Goal: Transaction & Acquisition: Purchase product/service

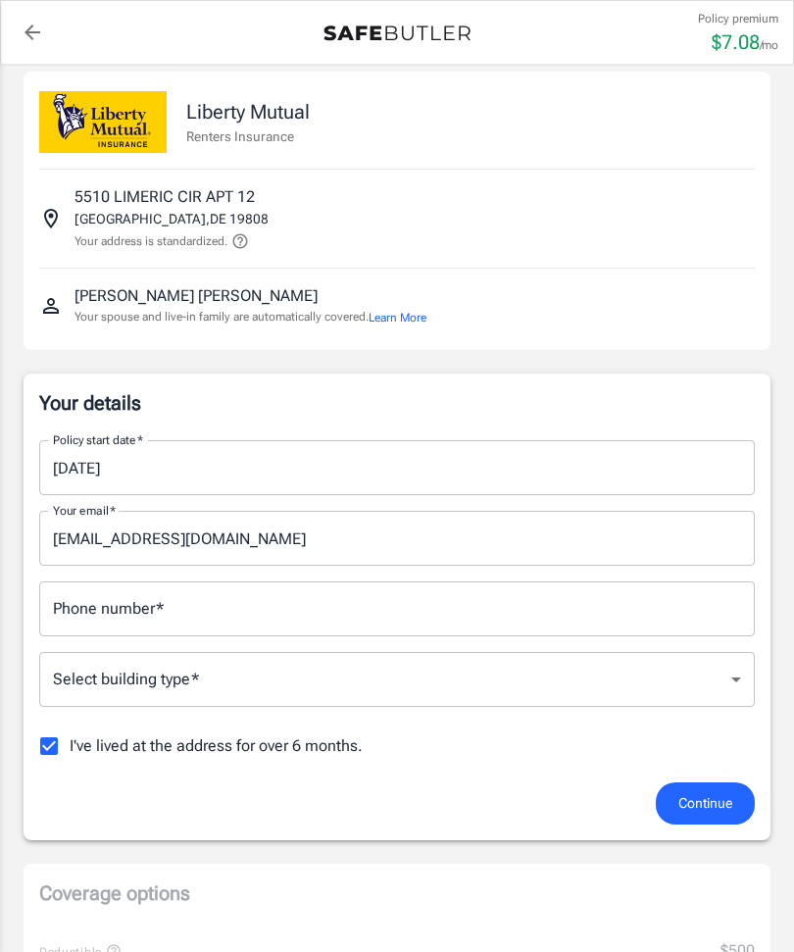
scroll to position [17, 0]
click at [553, 604] on input "Phone number   *" at bounding box center [396, 608] width 715 height 55
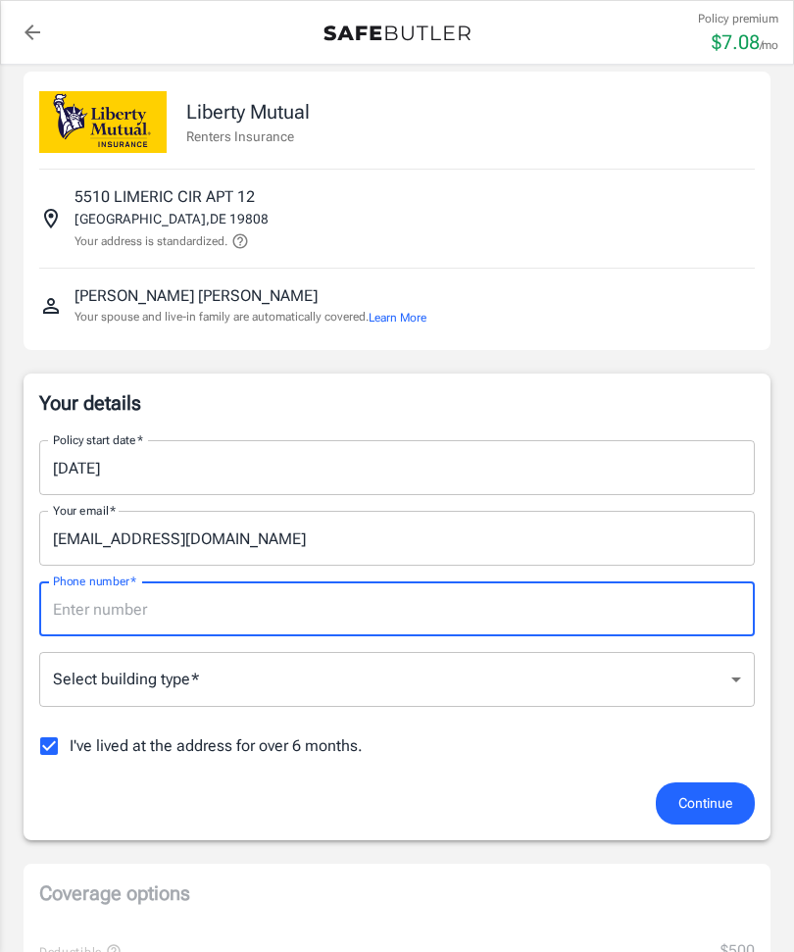
scroll to position [16, 0]
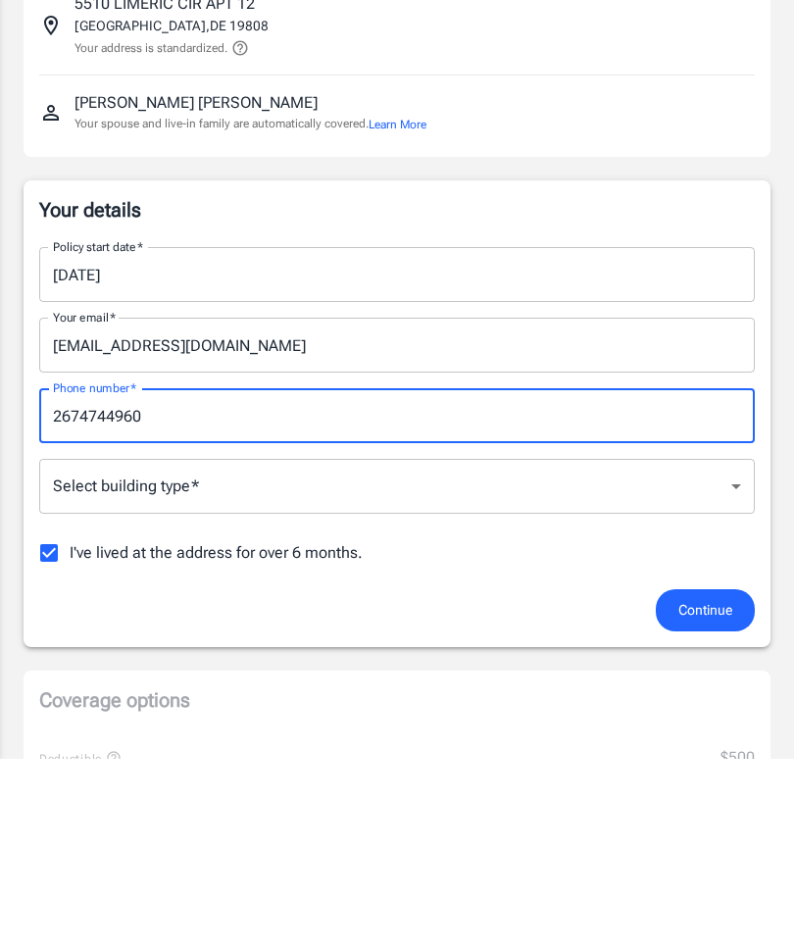
type input "2674744960"
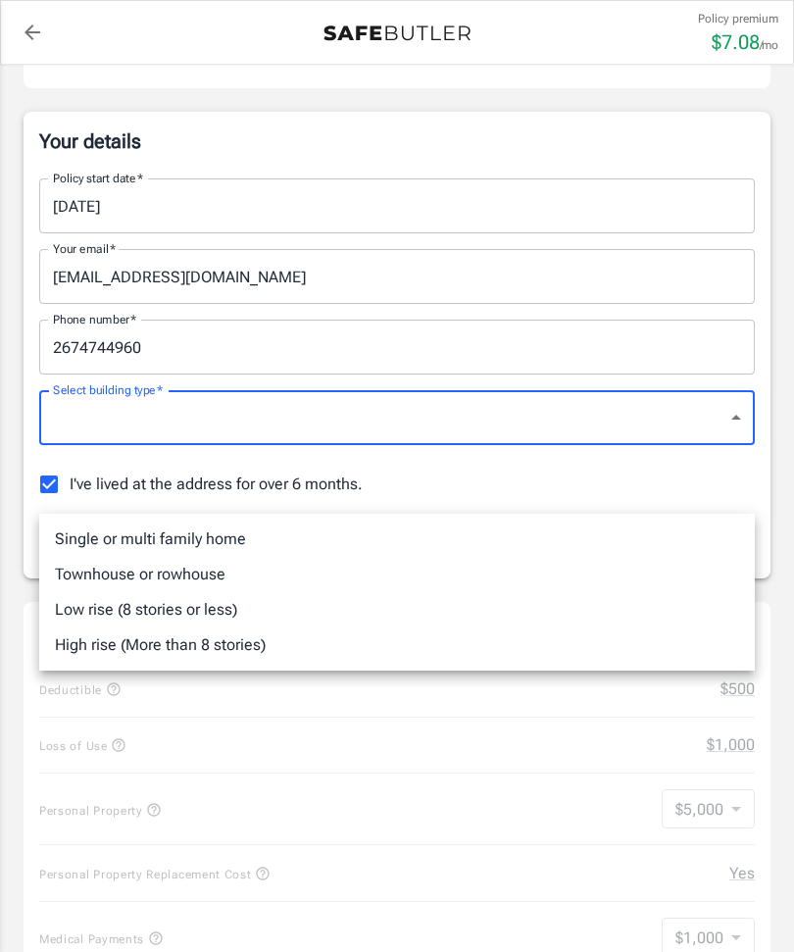
scroll to position [276, 0]
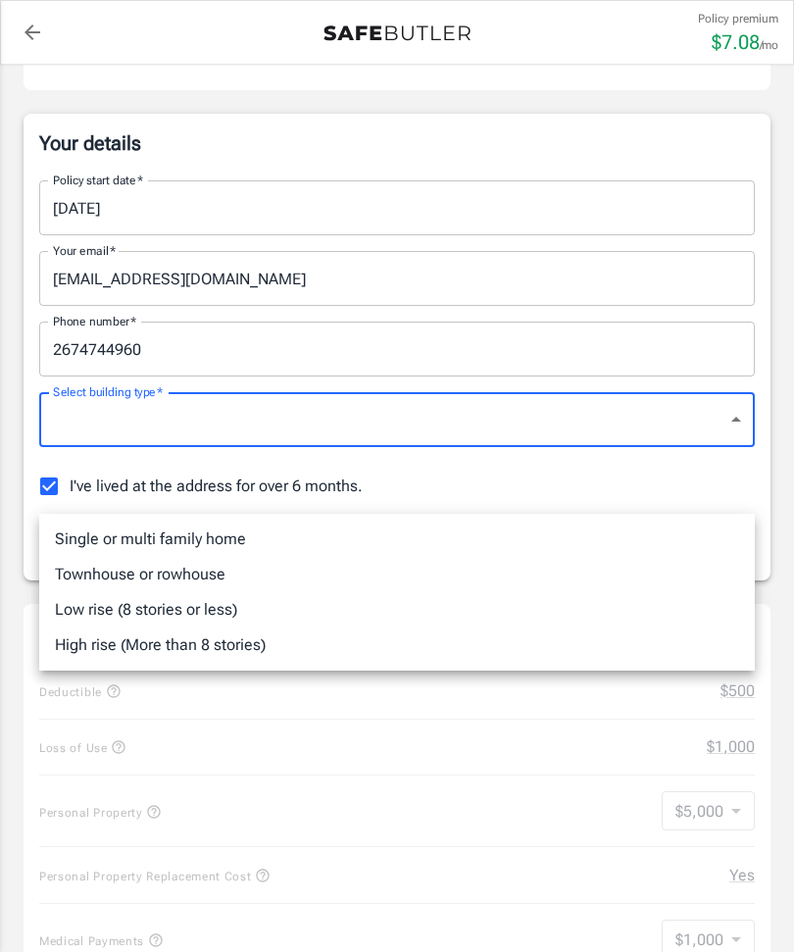
click at [63, 617] on li "Low rise (8 stories or less)" at bounding box center [396, 609] width 715 height 35
type input "lowrise"
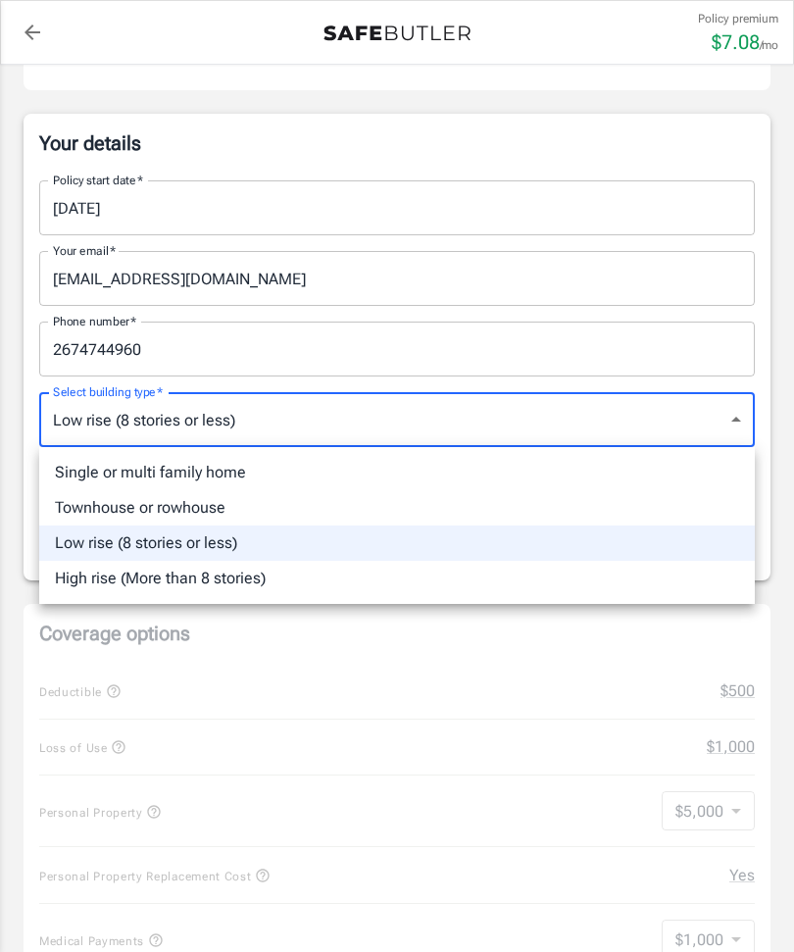
click at [673, 557] on li "Low rise (8 stories or less)" at bounding box center [396, 542] width 715 height 35
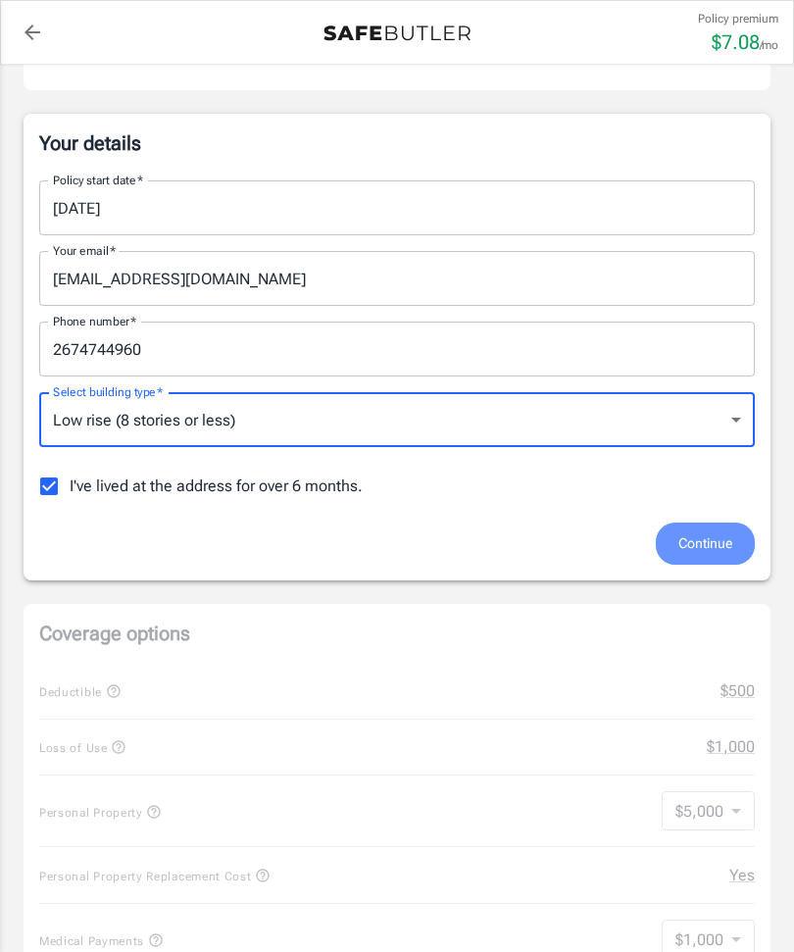
click at [703, 542] on span "Continue" at bounding box center [705, 543] width 54 height 25
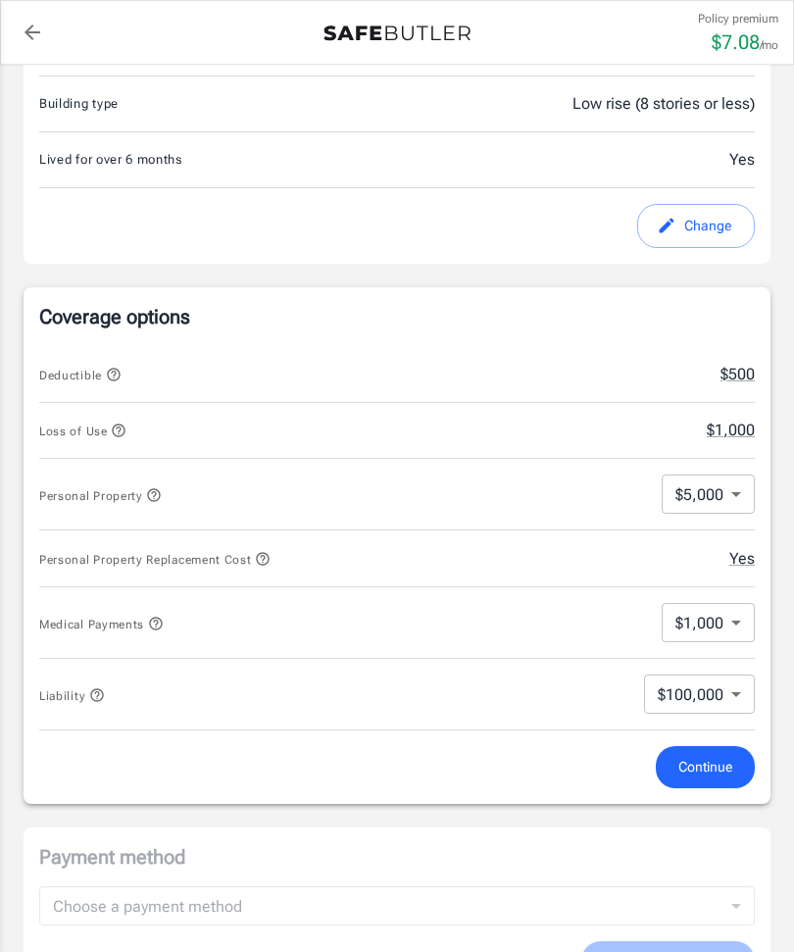
scroll to position [576, 0]
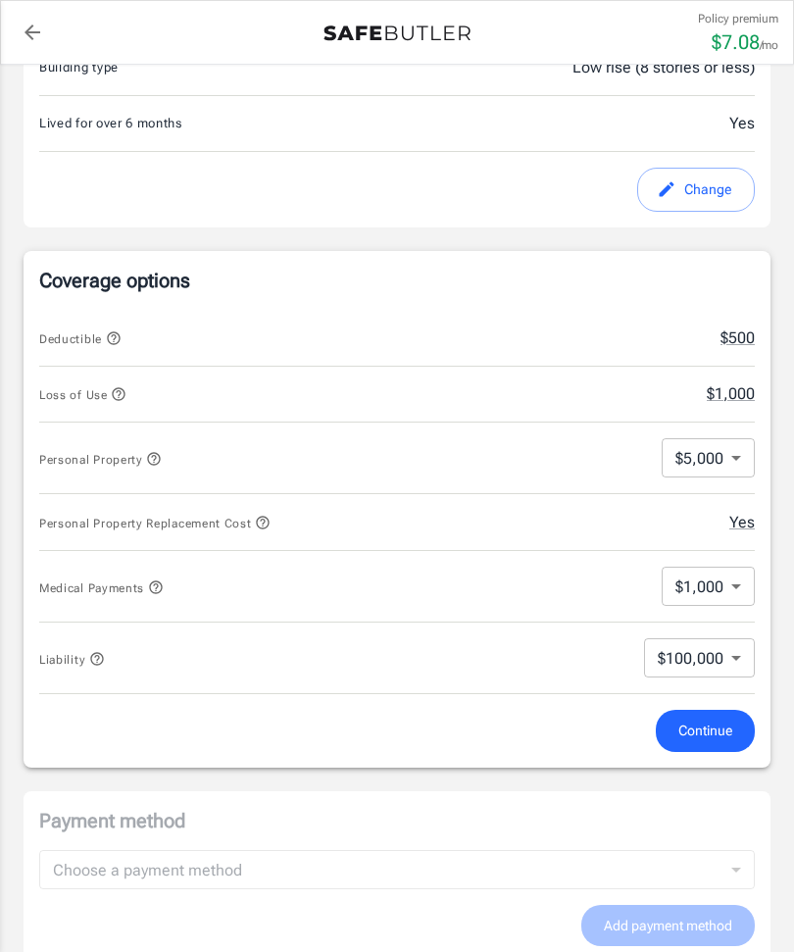
click at [729, 463] on body "Policy premium $ 7.08 /mo Liberty Mutual Renters Insurance 5510 LIMERIC CIR APT…" at bounding box center [397, 663] width 794 height 2479
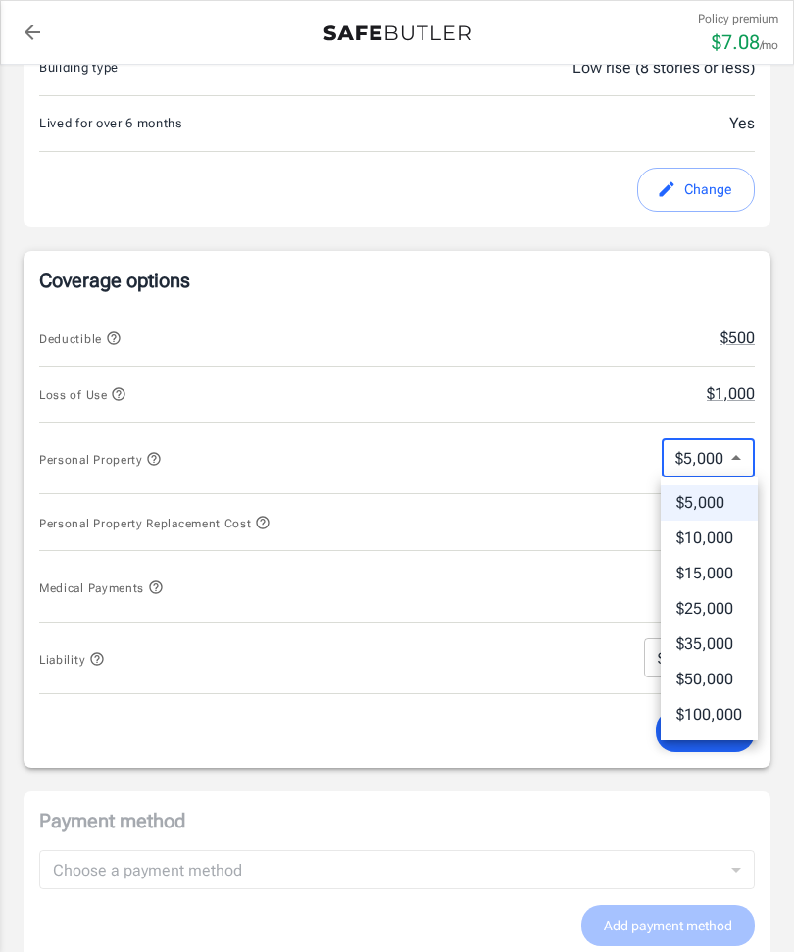
click at [725, 464] on div at bounding box center [397, 476] width 794 height 952
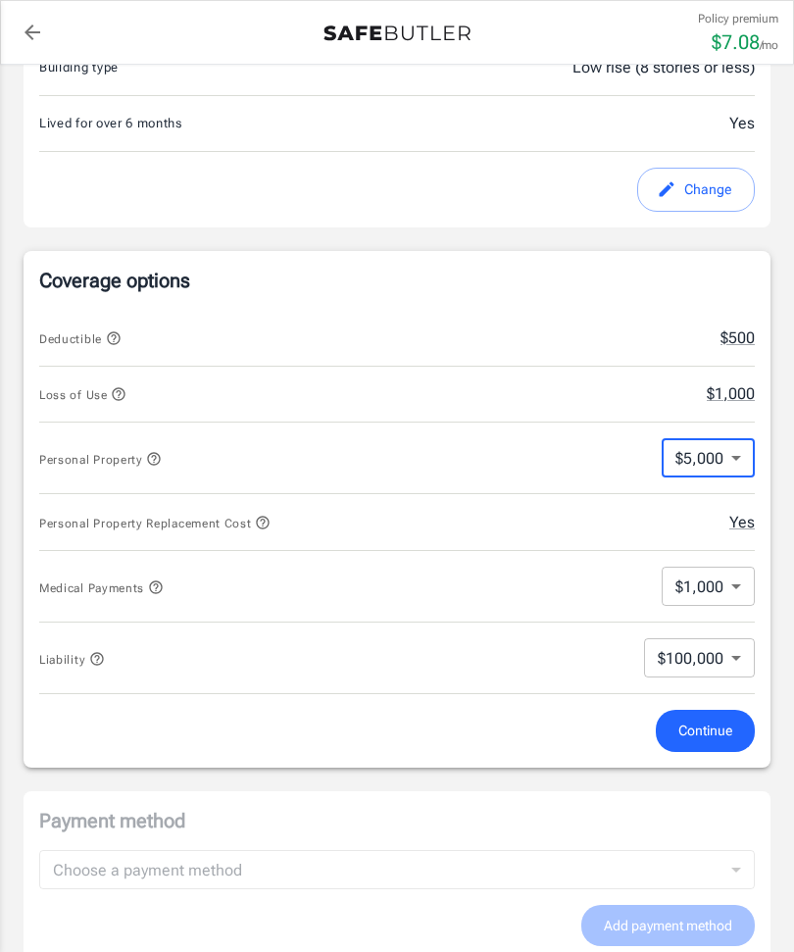
click at [119, 394] on icon "button" at bounding box center [119, 394] width 16 height 16
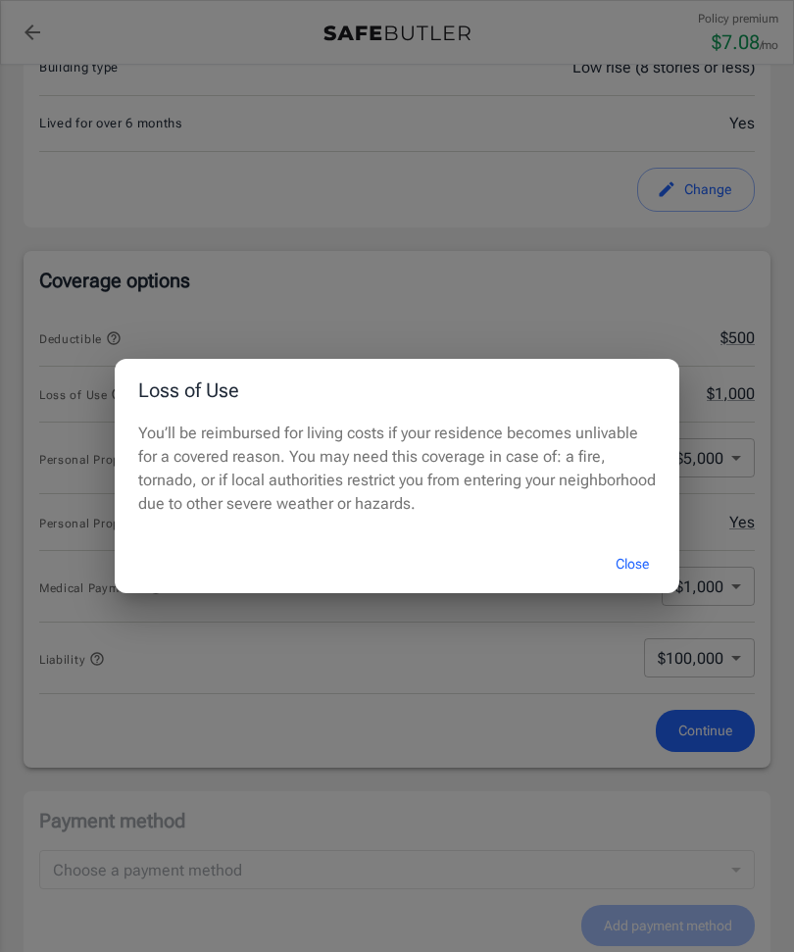
click at [168, 329] on div "Loss of Use You’ll be reimbursed for living costs if your residence becomes unl…" at bounding box center [397, 476] width 794 height 952
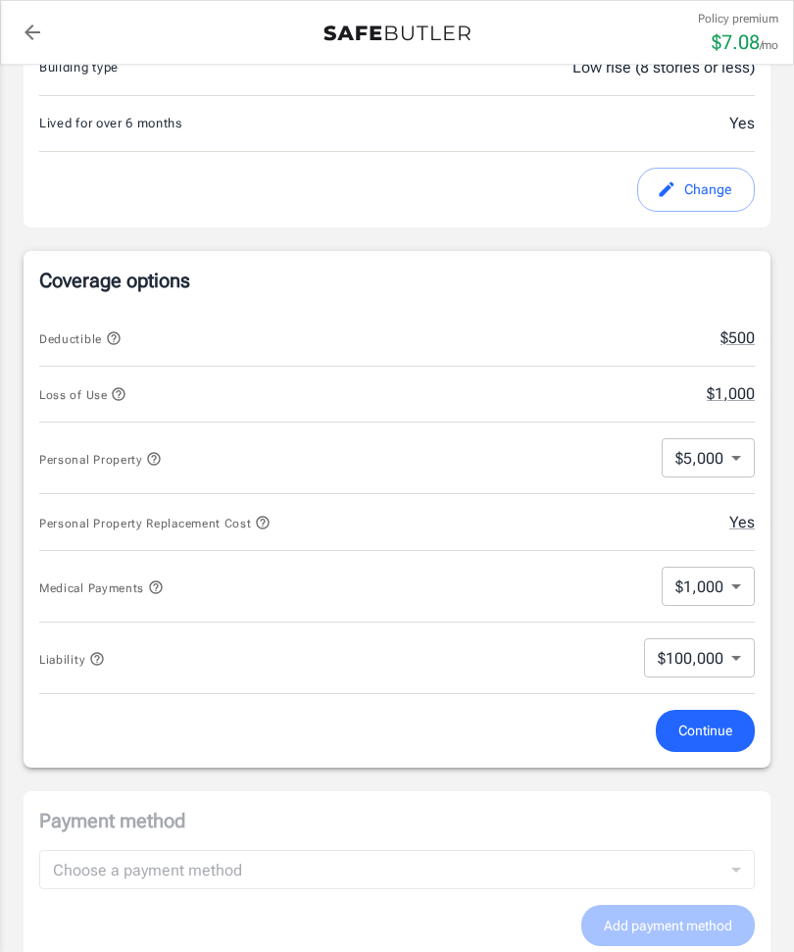
click at [753, 390] on button "$1,000" at bounding box center [731, 394] width 48 height 24
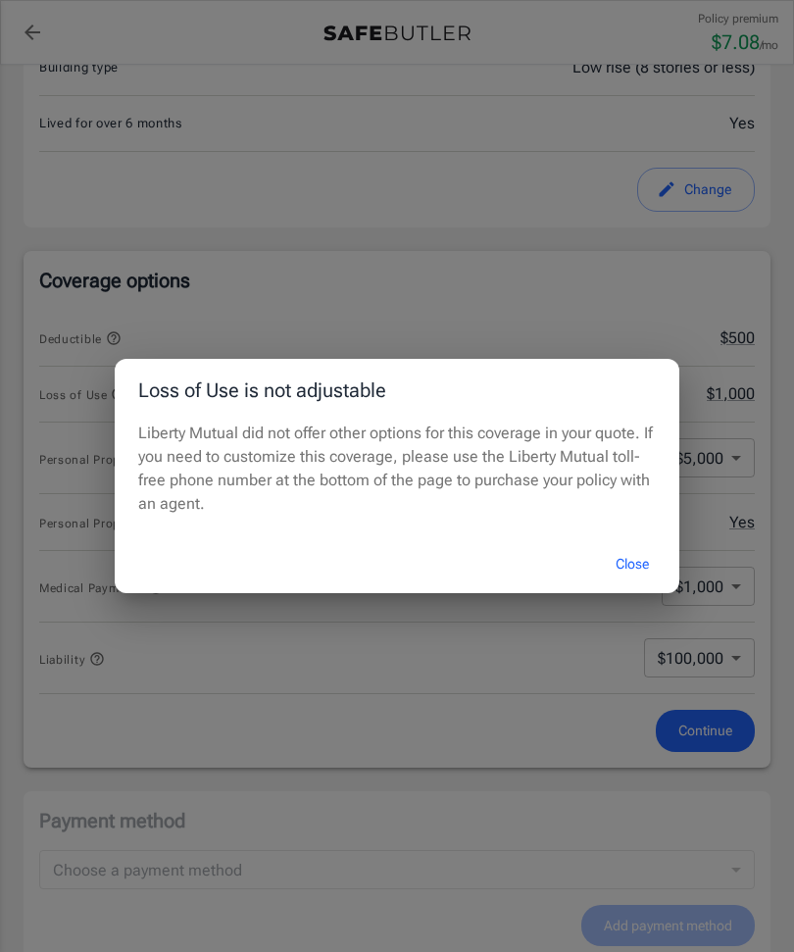
click at [641, 585] on button "Close" at bounding box center [632, 564] width 78 height 42
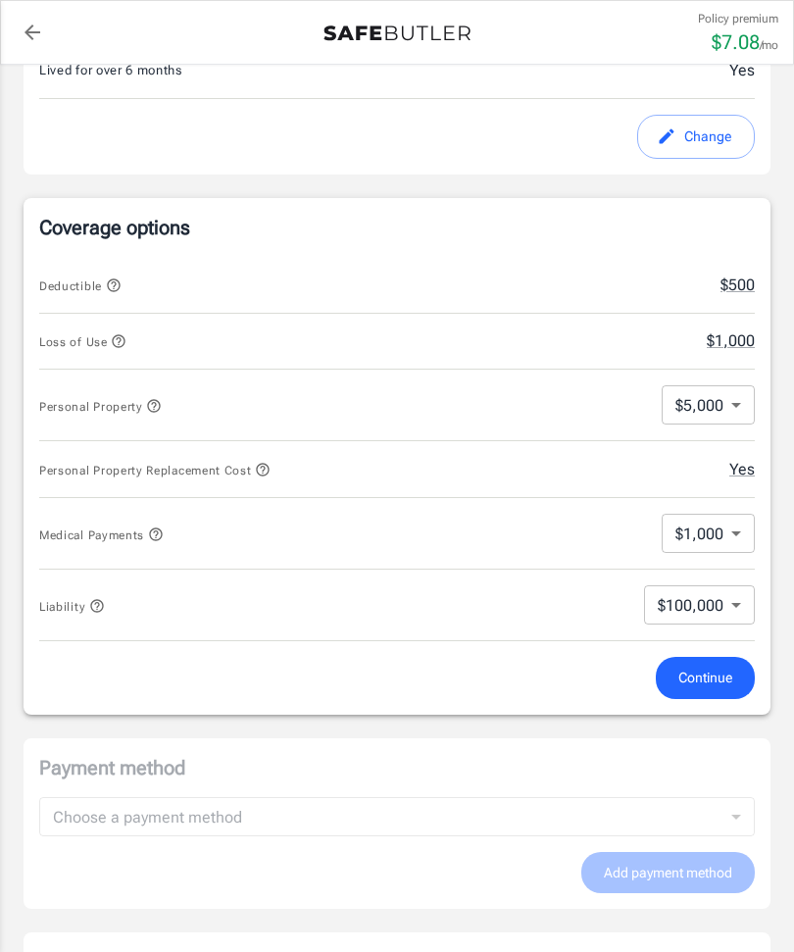
scroll to position [643, 0]
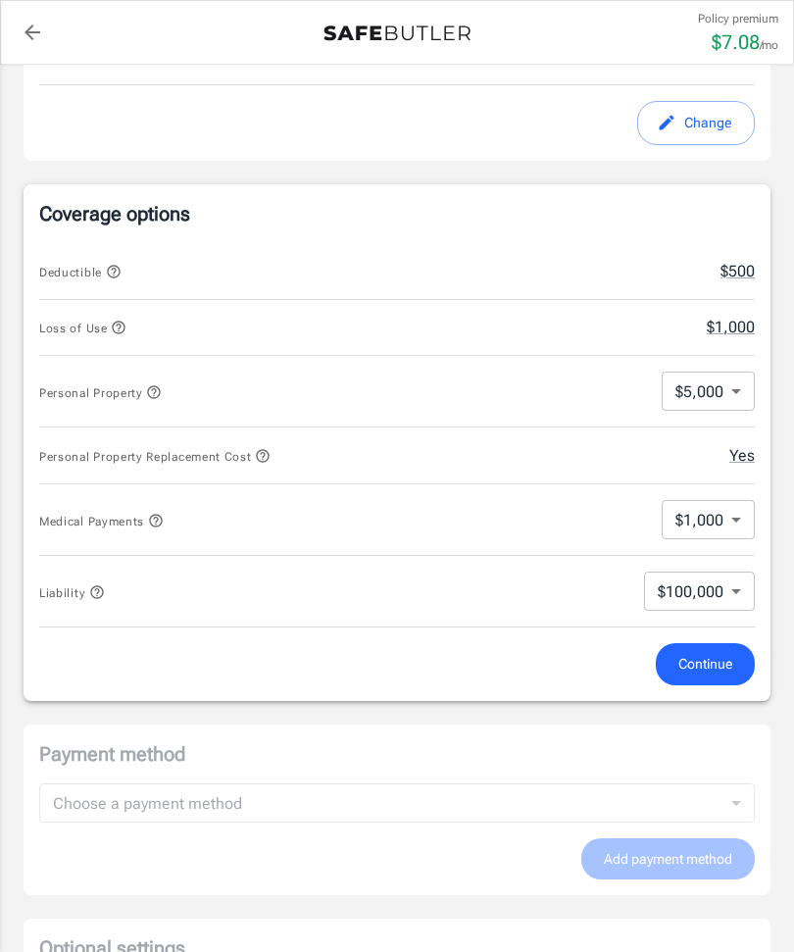
click at [254, 446] on button "Personal Property Replacement Cost" at bounding box center [154, 456] width 231 height 24
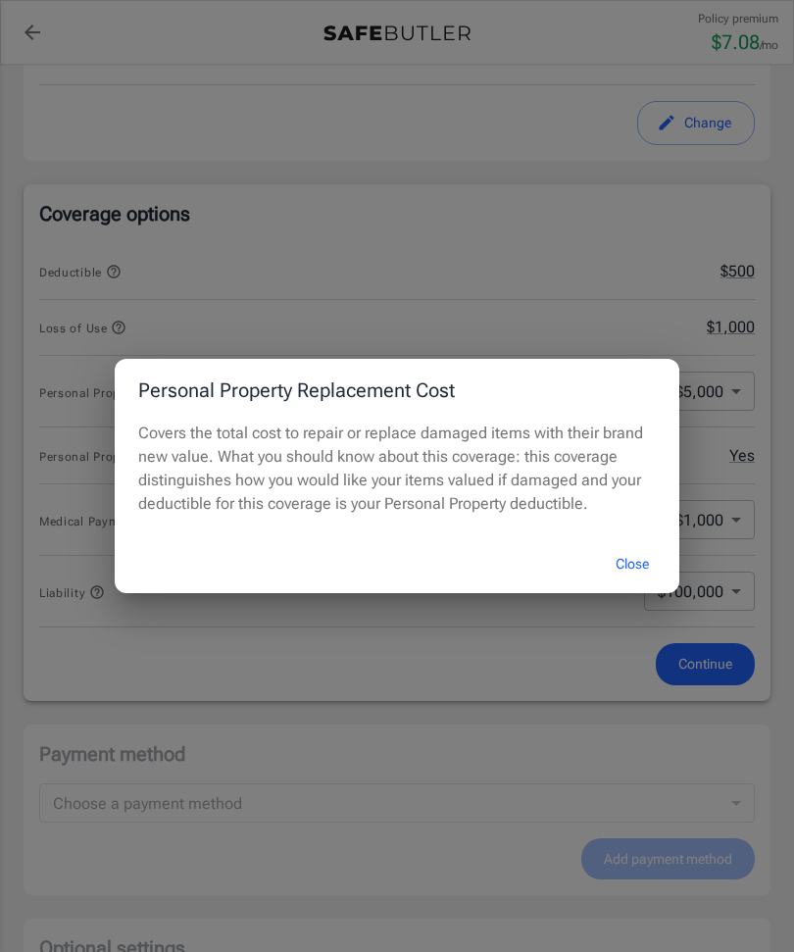
click at [221, 278] on div "Personal Property Replacement Cost Covers the total cost to repair or replace d…" at bounding box center [397, 476] width 794 height 952
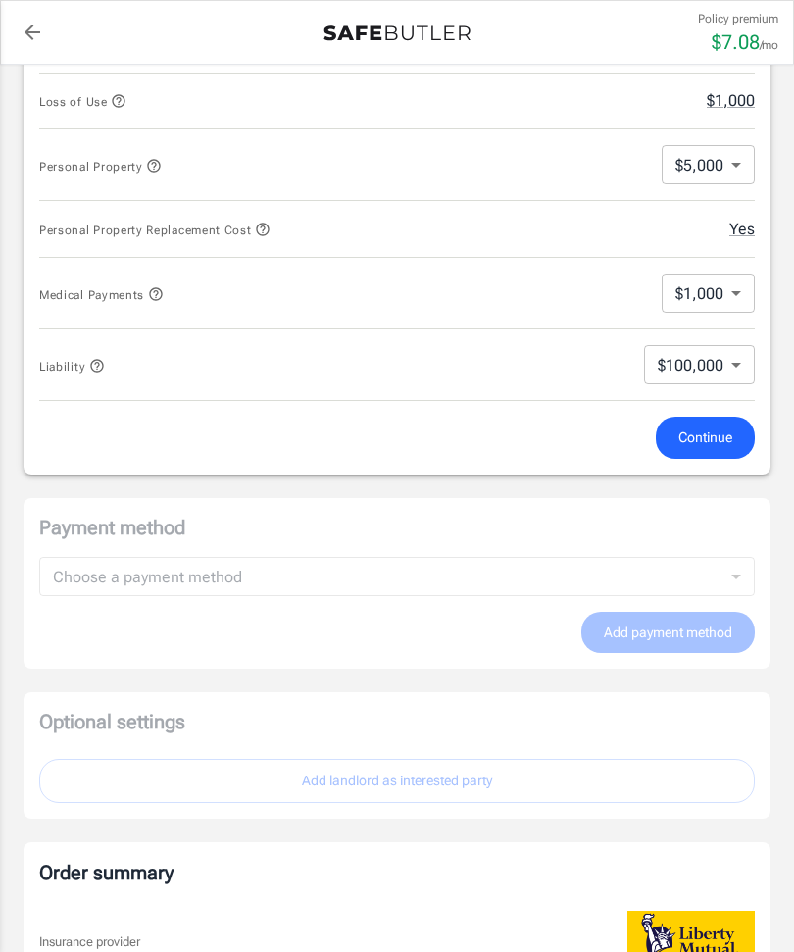
scroll to position [870, 0]
click at [749, 368] on body "Policy premium $ 7.08 /mo Liberty Mutual Renters Insurance 5510 LIMERIC CIR APT…" at bounding box center [397, 369] width 794 height 2479
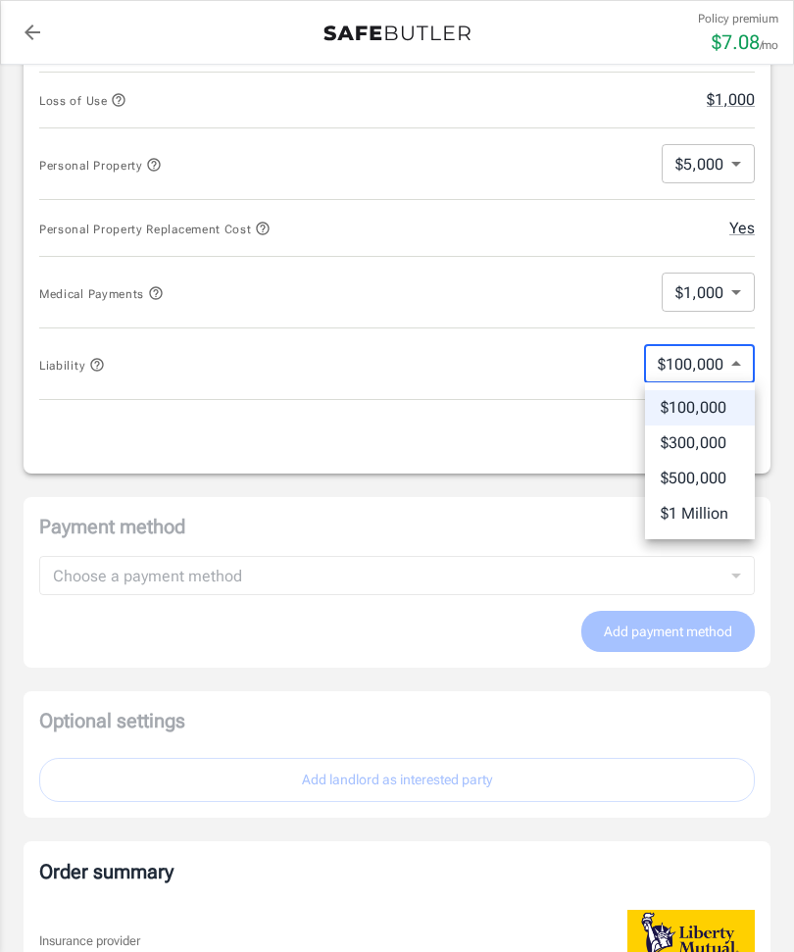
click at [94, 357] on div at bounding box center [397, 476] width 794 height 952
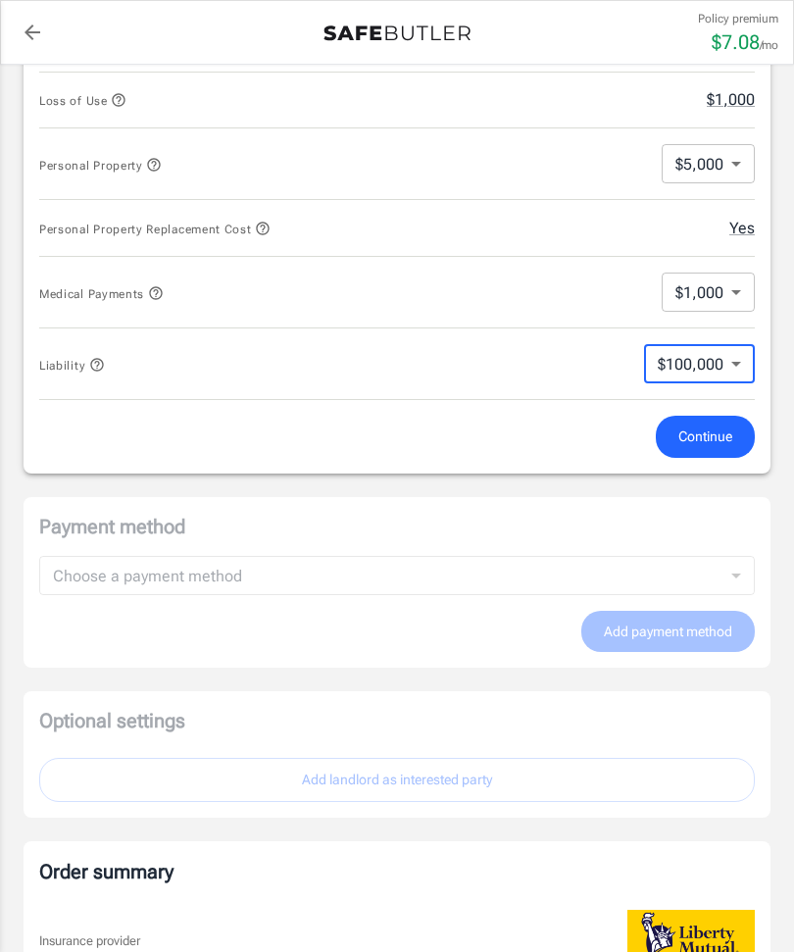
click at [94, 365] on icon "button" at bounding box center [97, 365] width 16 height 16
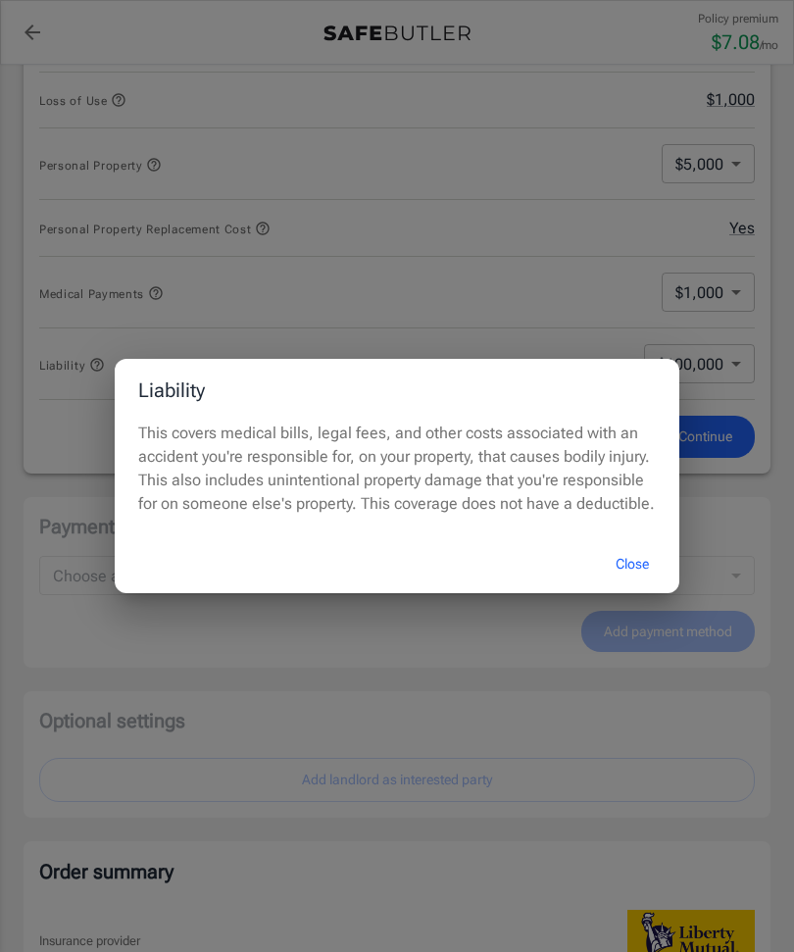
click at [168, 347] on div "Liability This covers medical bills, legal fees, and other costs associated wit…" at bounding box center [397, 476] width 794 height 952
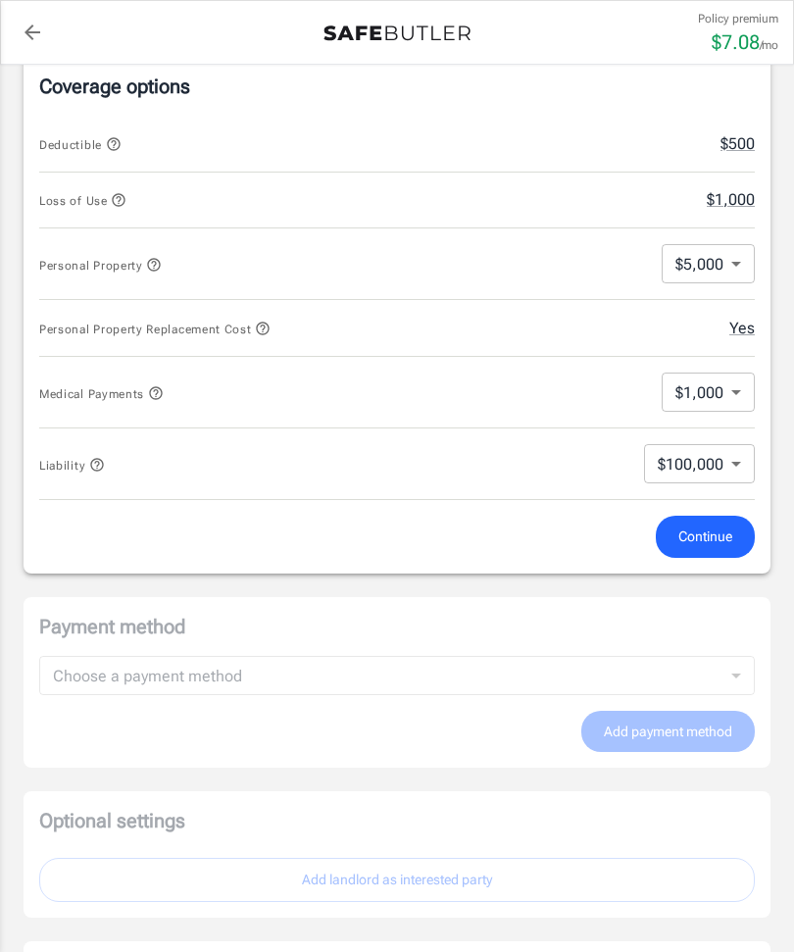
scroll to position [760, 0]
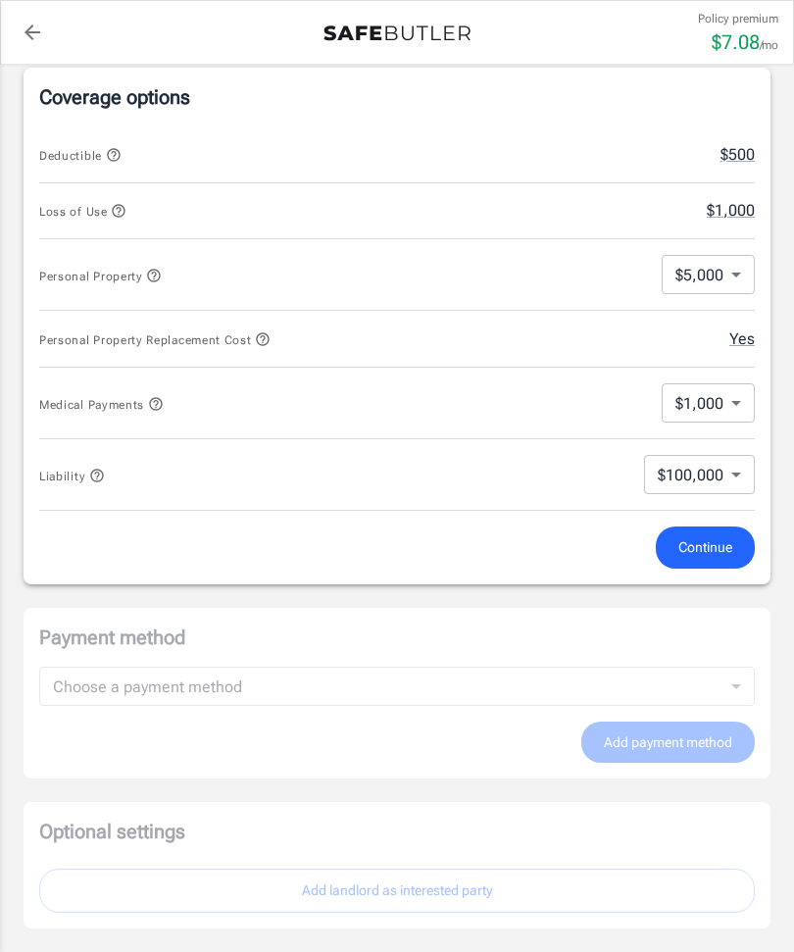
click at [157, 272] on icon "button" at bounding box center [154, 276] width 16 height 16
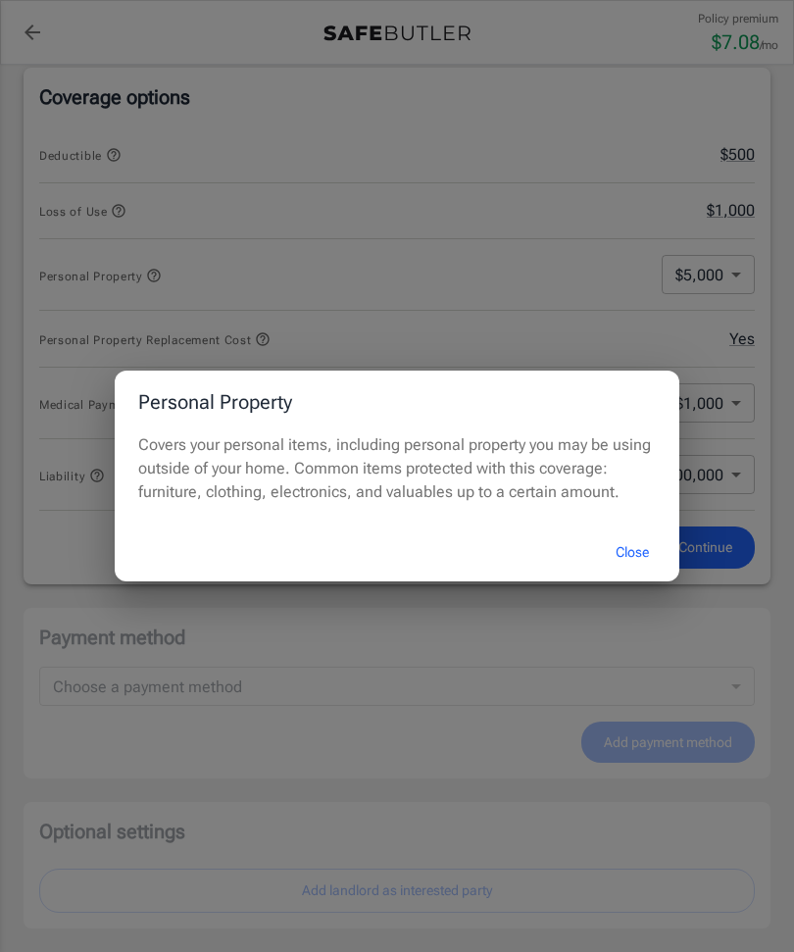
click at [754, 278] on div "Personal Property Covers your personal items, including personal property you m…" at bounding box center [397, 476] width 794 height 952
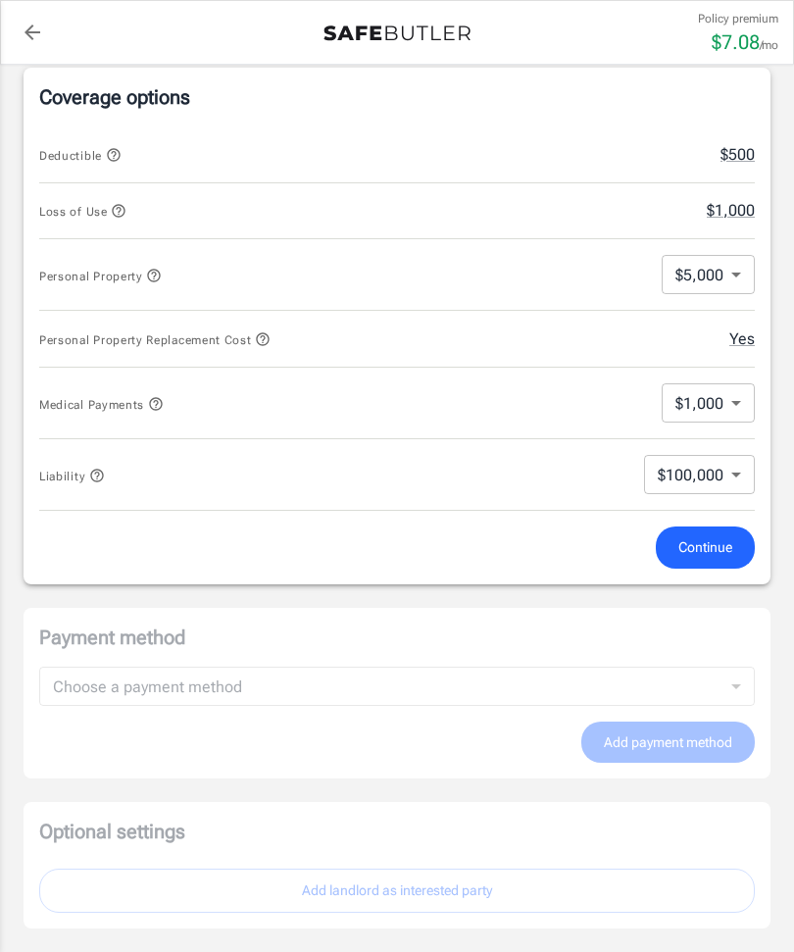
click at [751, 272] on body "Policy premium $ 7.08 /mo Liberty Mutual Renters Insurance 5510 LIMERIC CIR APT…" at bounding box center [397, 479] width 794 height 2479
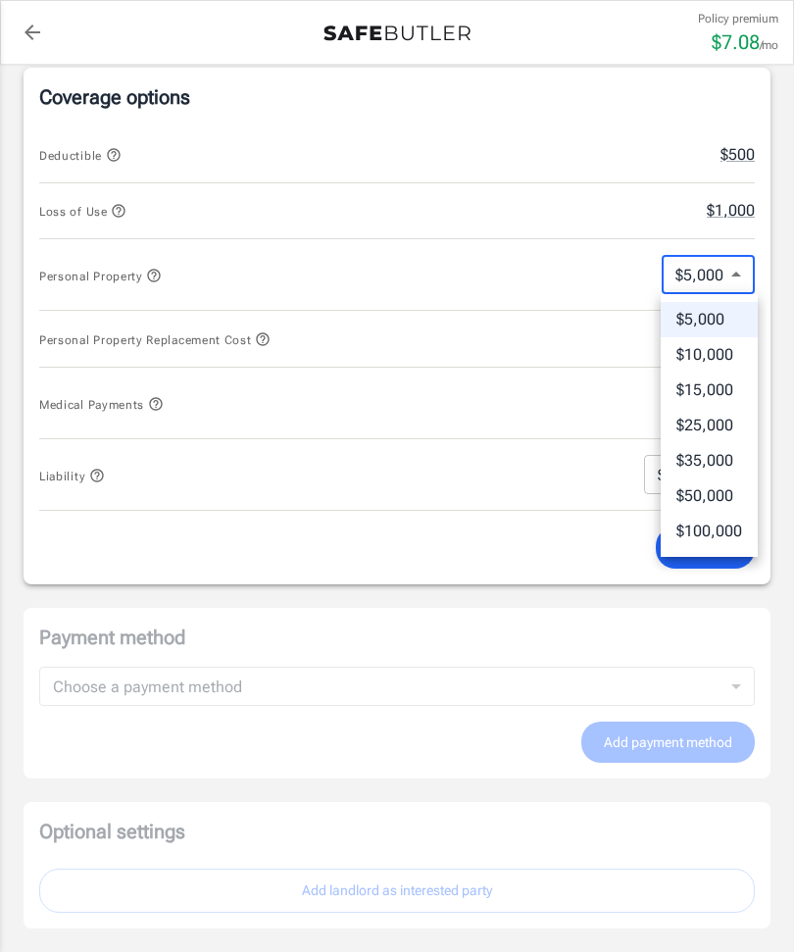
click at [722, 345] on li "$10,000" at bounding box center [709, 354] width 97 height 35
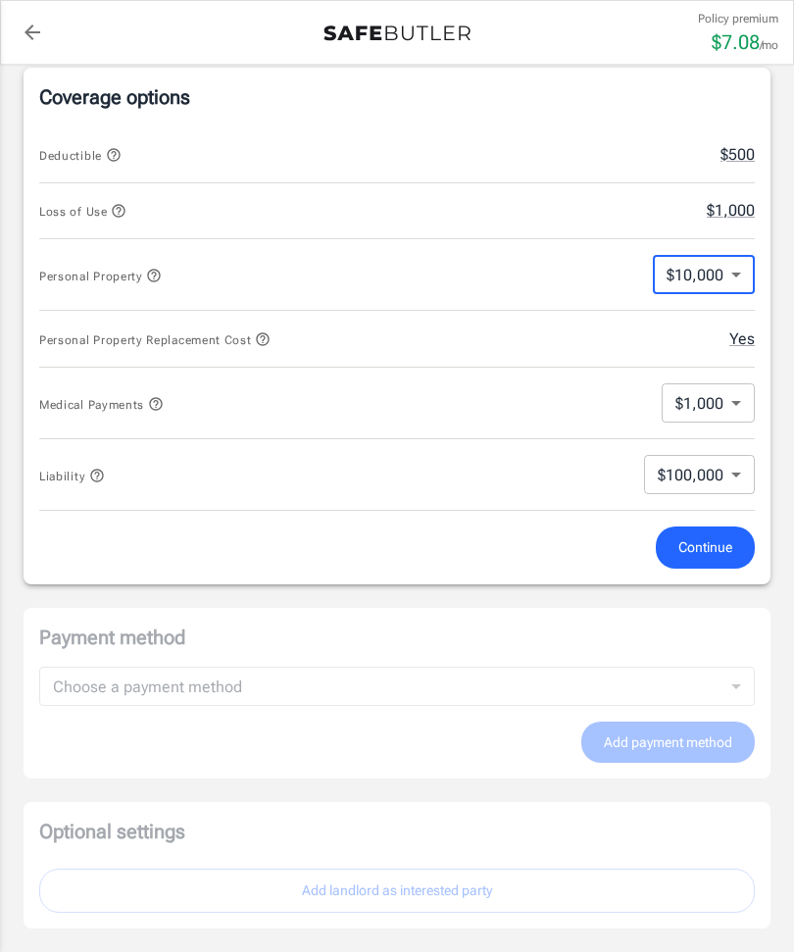
type input "10000"
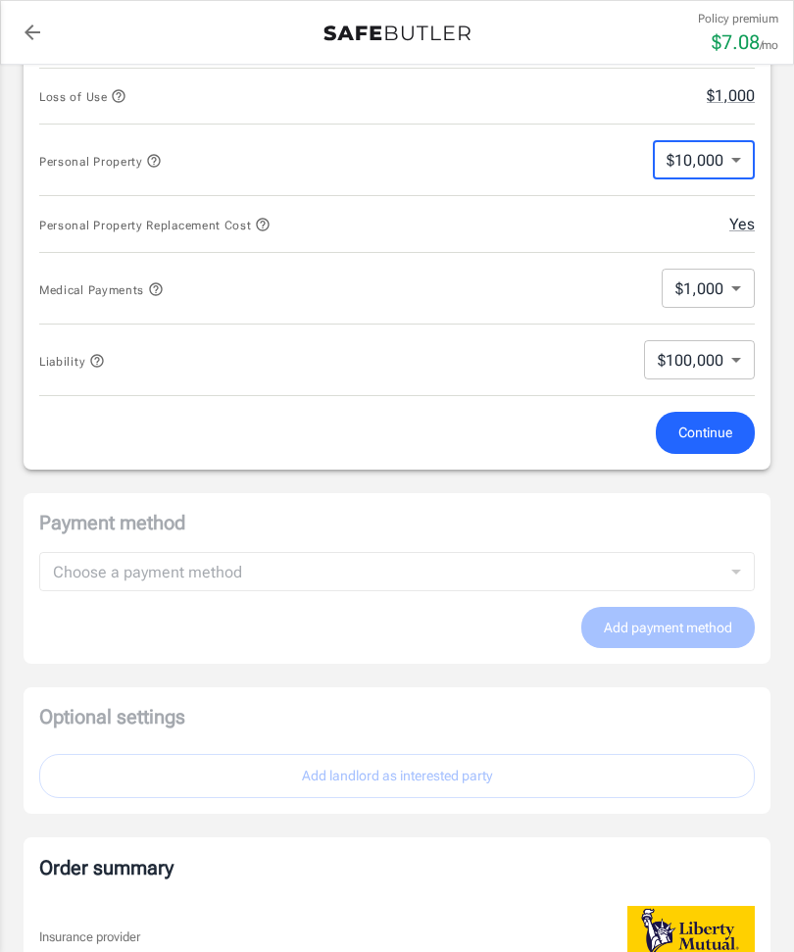
scroll to position [868, 0]
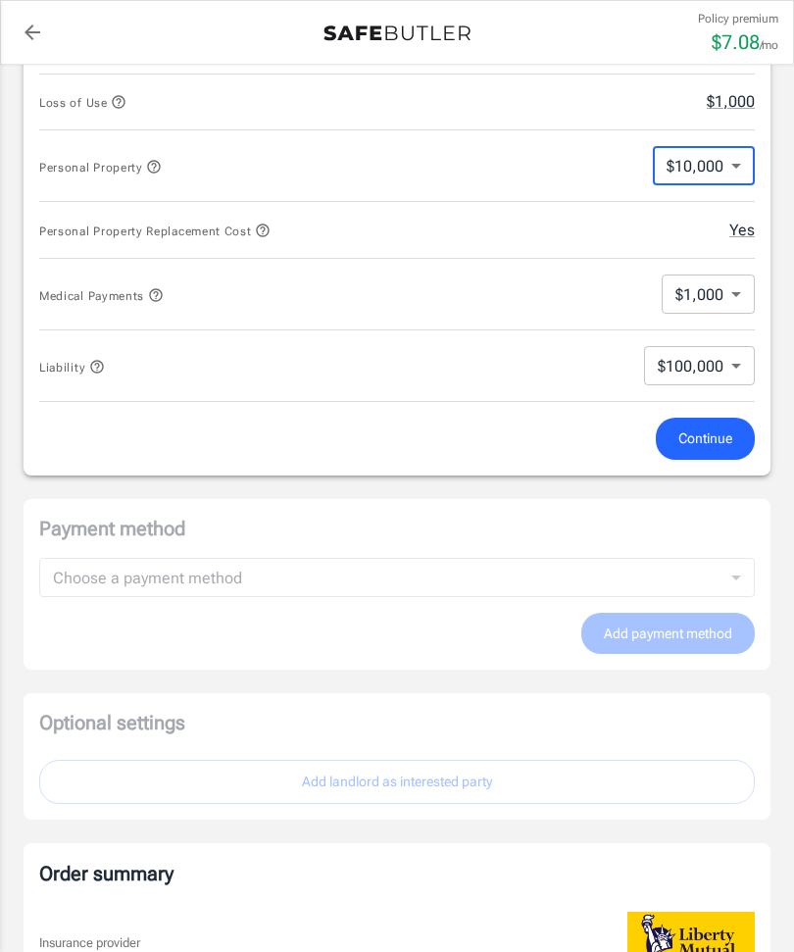
click at [754, 298] on body "Policy premium $ 7.08 /mo Liberty Mutual Renters Insurance 5510 LIMERIC CIR APT…" at bounding box center [397, 371] width 794 height 2479
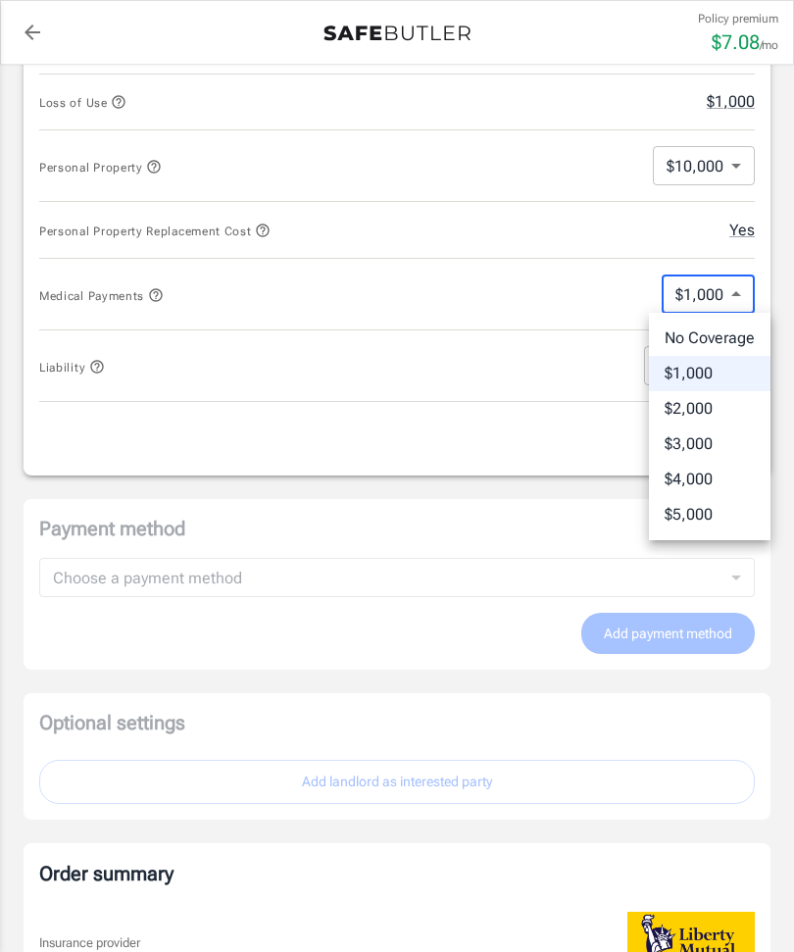
click at [756, 288] on div at bounding box center [397, 476] width 794 height 952
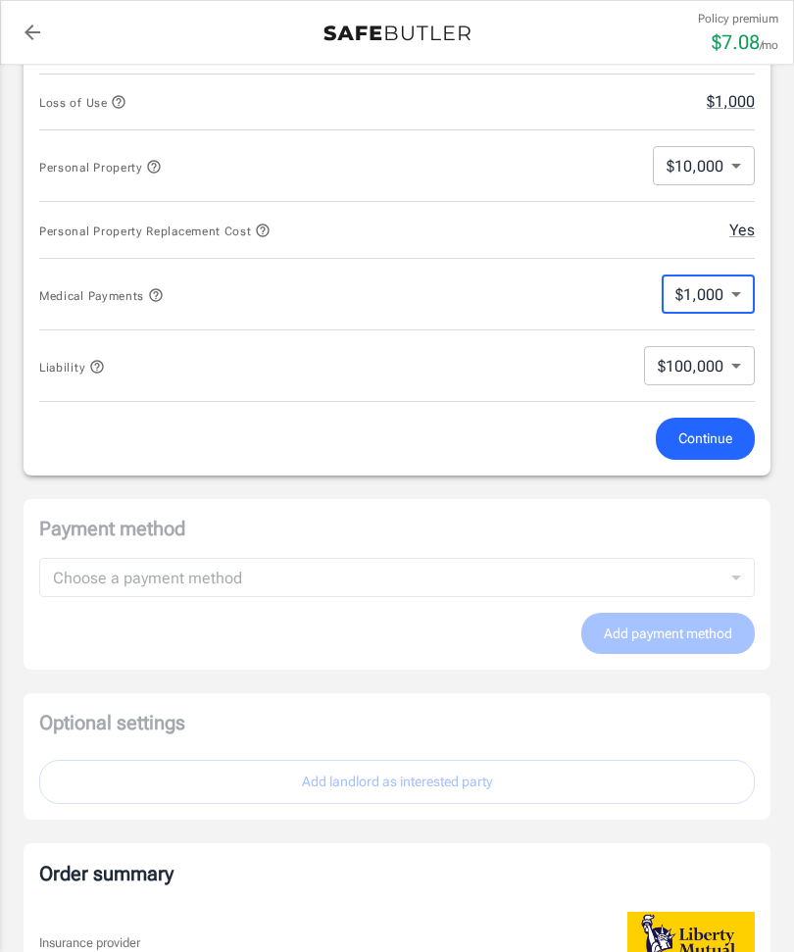
click at [150, 292] on icon "button" at bounding box center [156, 295] width 16 height 16
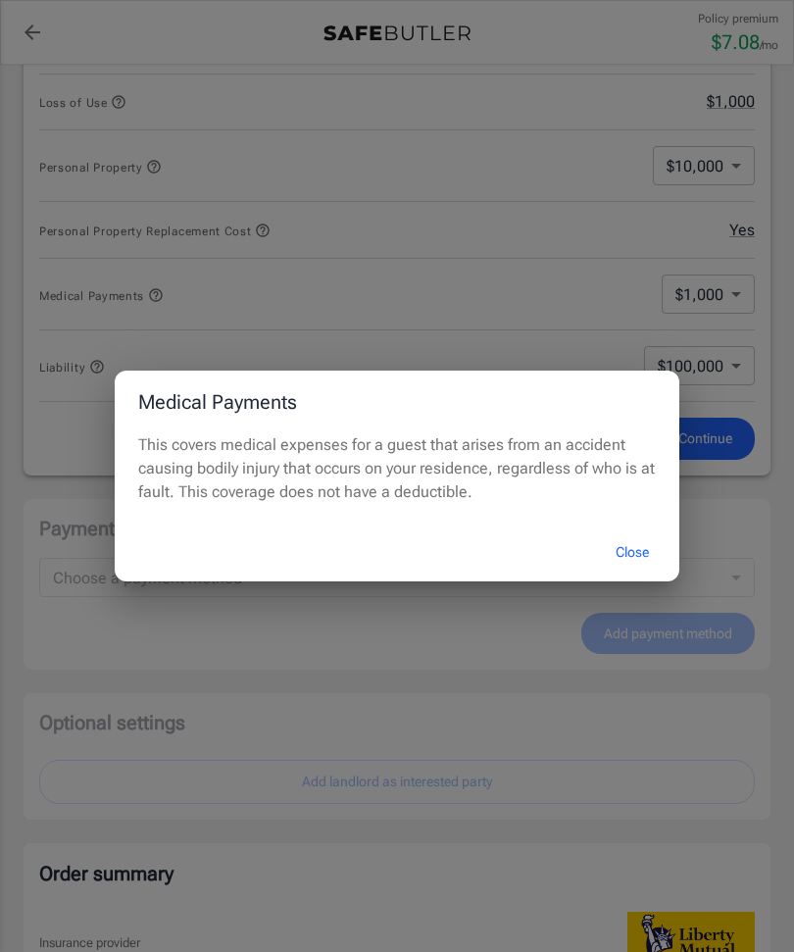
click at [338, 235] on div "Medical Payments This covers medical expenses for a guest that arises from an a…" at bounding box center [397, 476] width 794 height 952
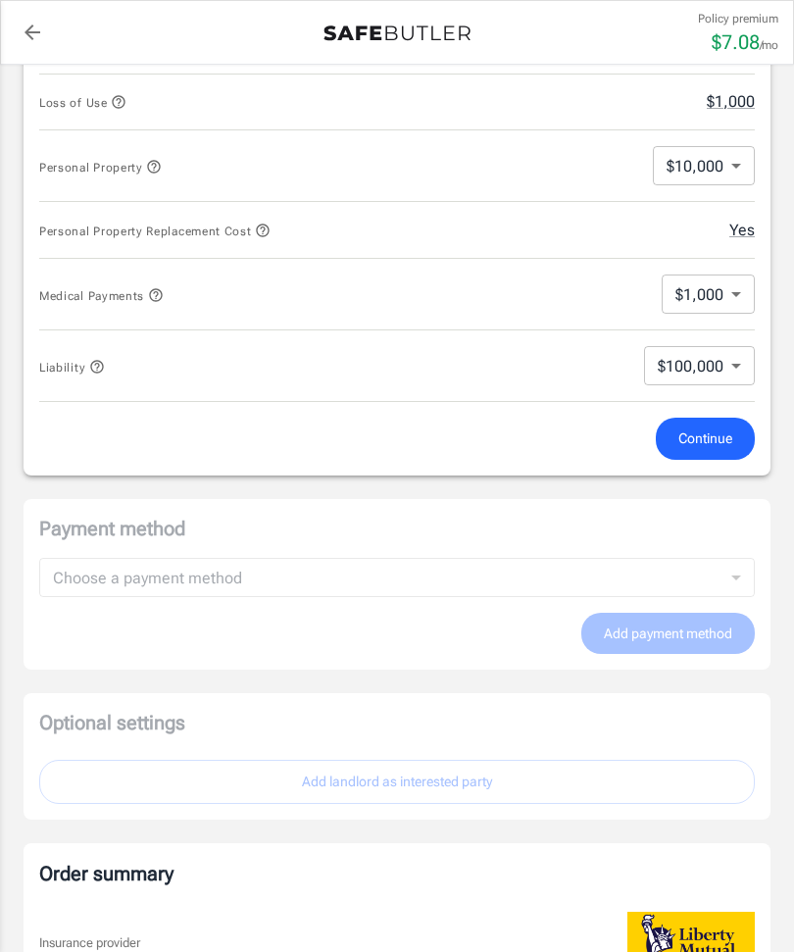
click at [699, 450] on button "Continue" at bounding box center [705, 439] width 99 height 42
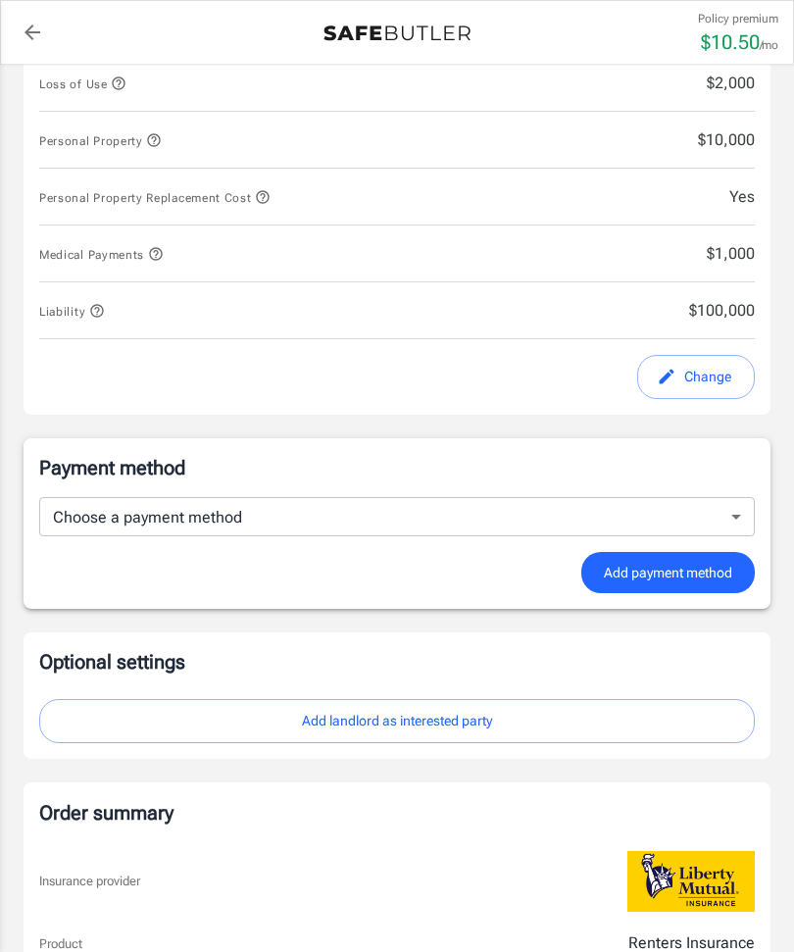
scroll to position [927, 0]
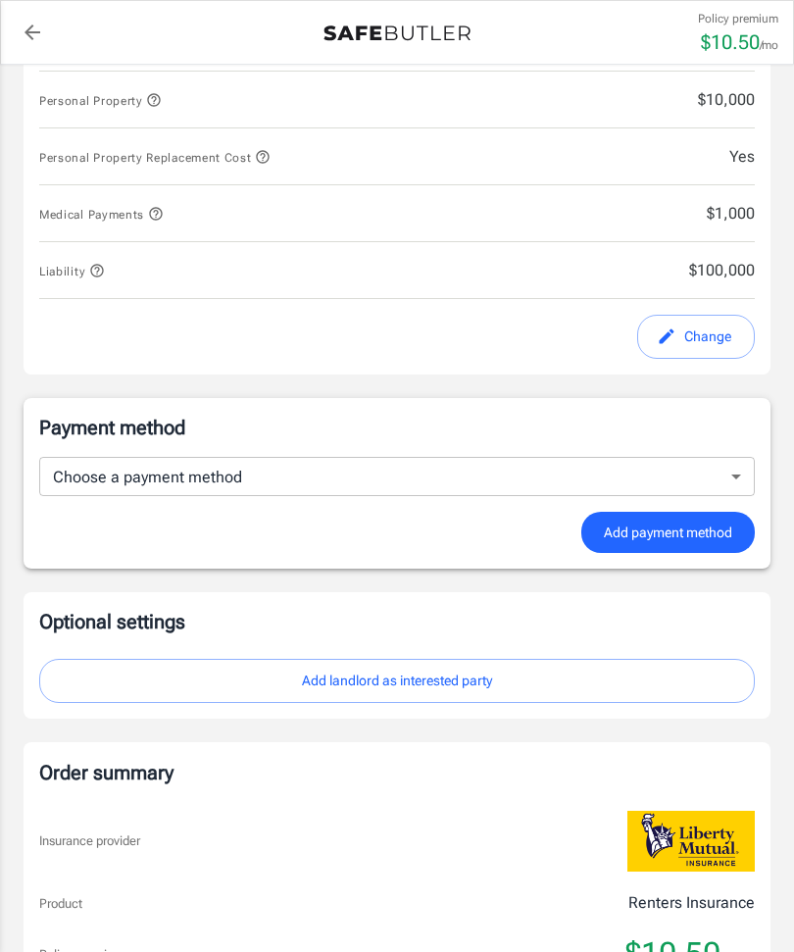
click at [719, 466] on body "Policy premium $ 10.50 /mo Liberty Mutual Renters Insurance 5510 LIMERIC CIR AP…" at bounding box center [397, 291] width 794 height 2436
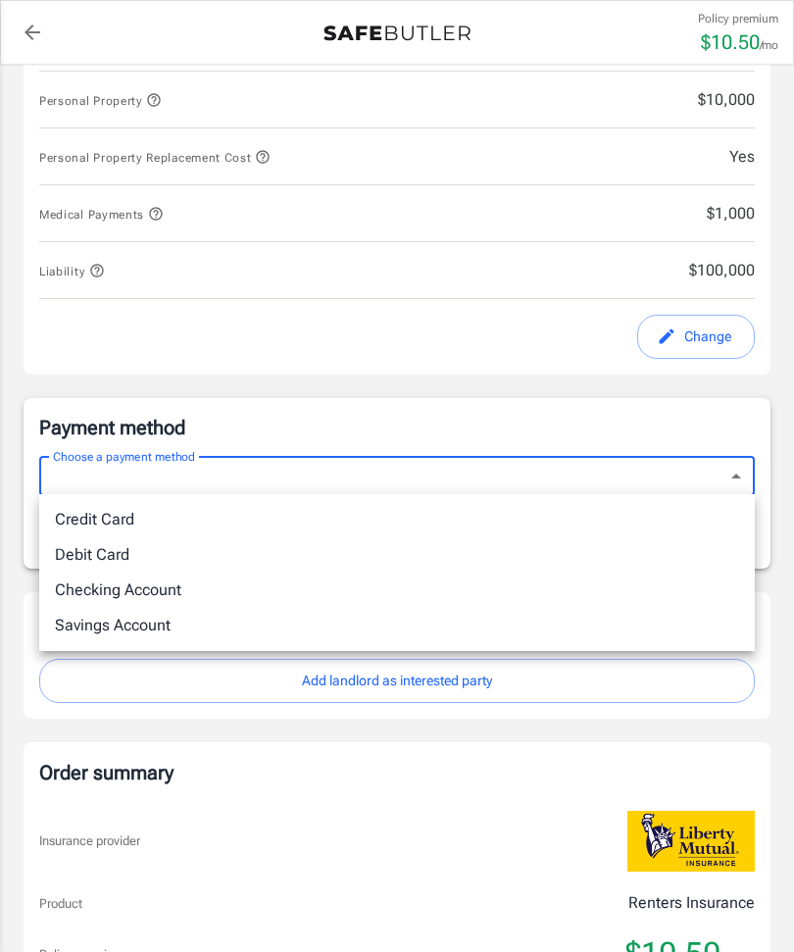
click at [653, 536] on li "Credit Card" at bounding box center [396, 519] width 715 height 35
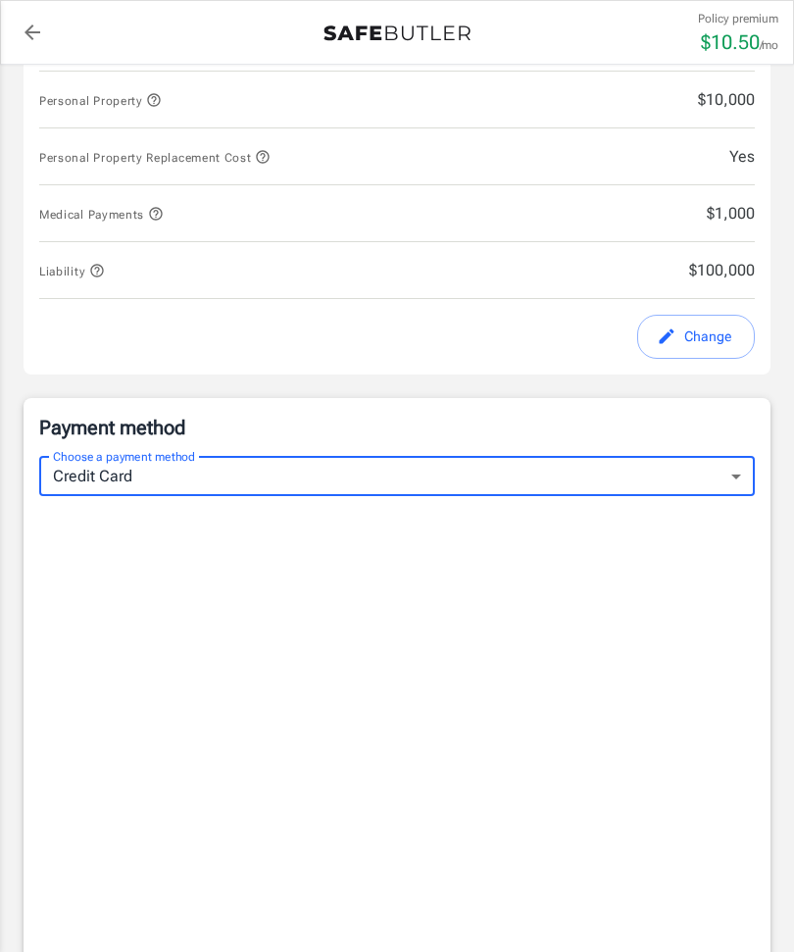
type input "credit"
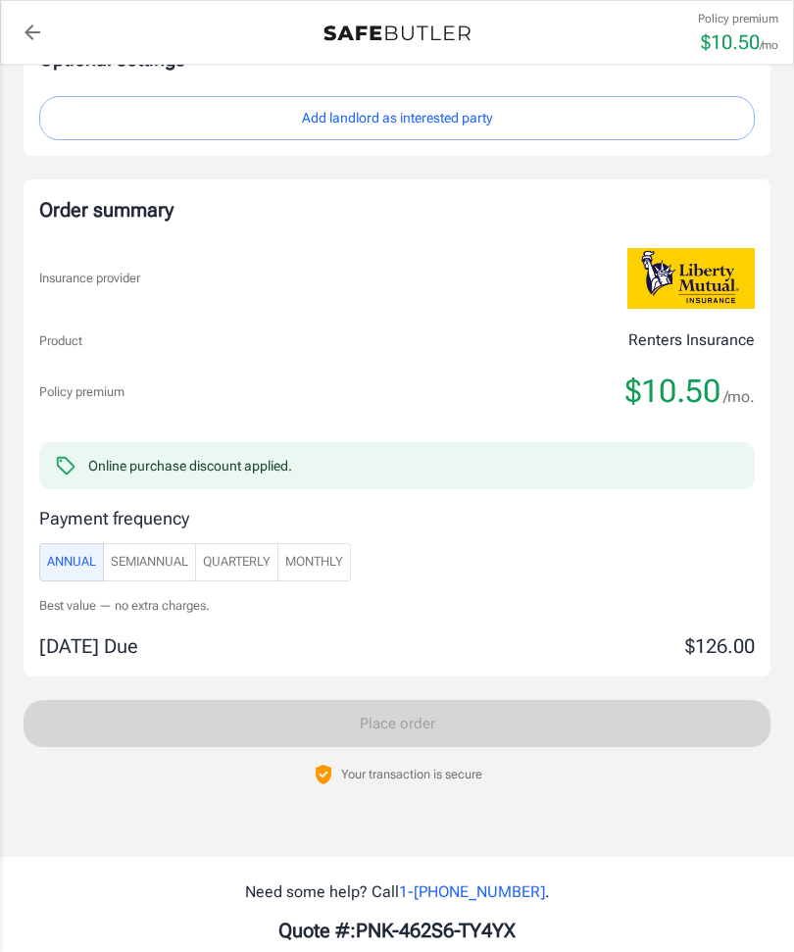
scroll to position [1987, 0]
click at [327, 574] on button "Monthly" at bounding box center [314, 562] width 74 height 38
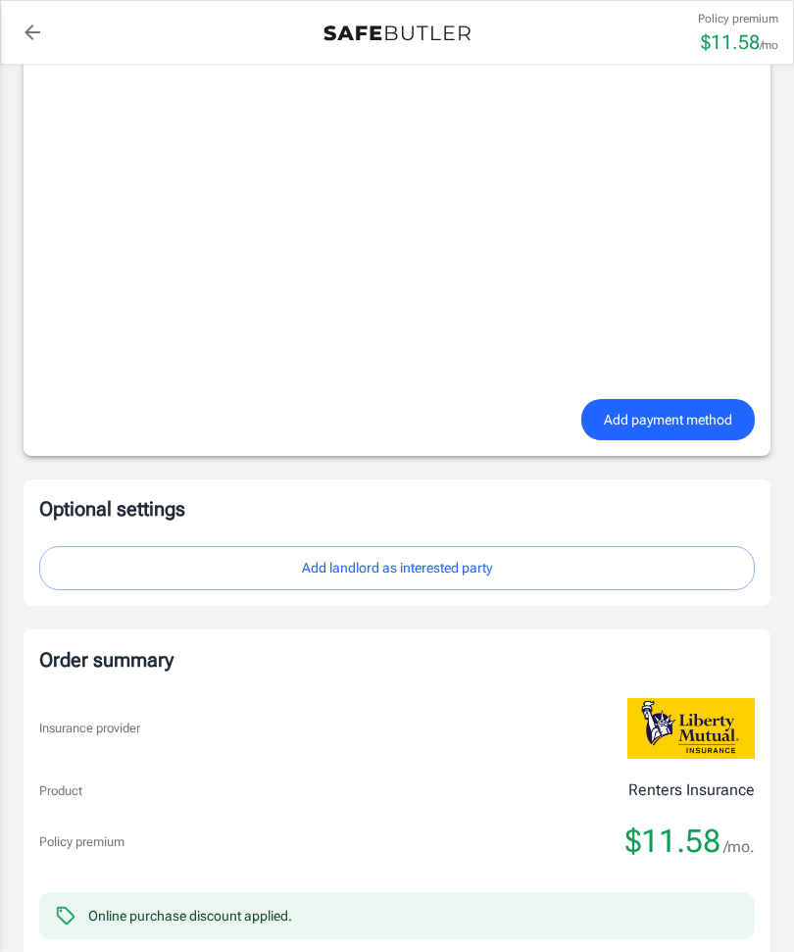
scroll to position [1514, 0]
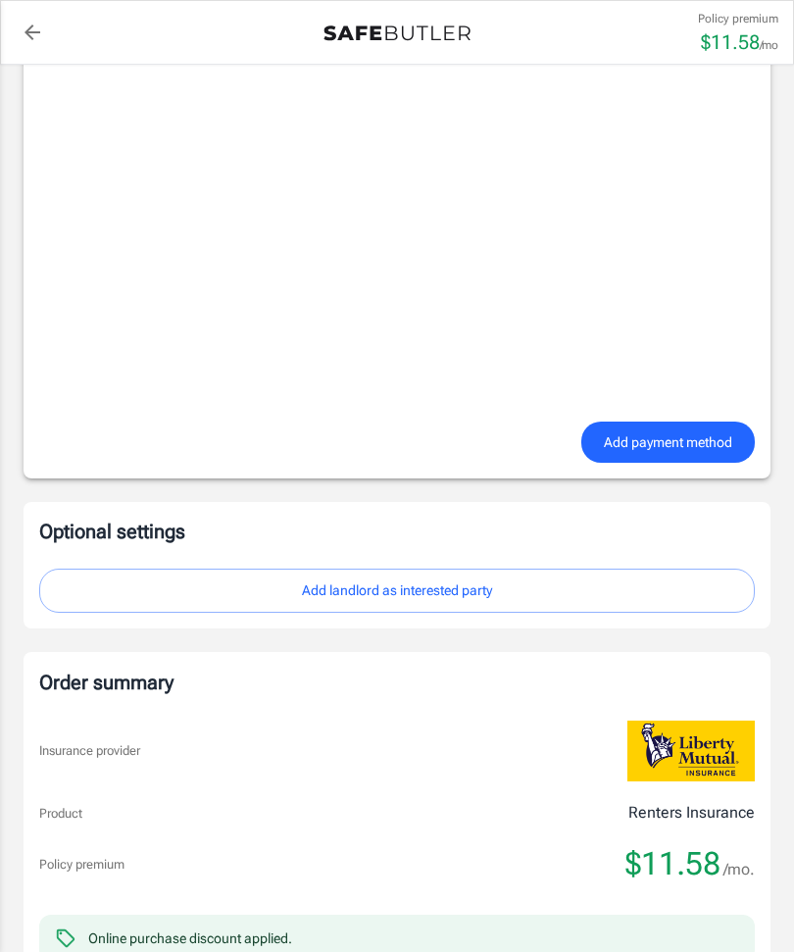
click at [698, 446] on span "Add payment method" at bounding box center [668, 442] width 128 height 25
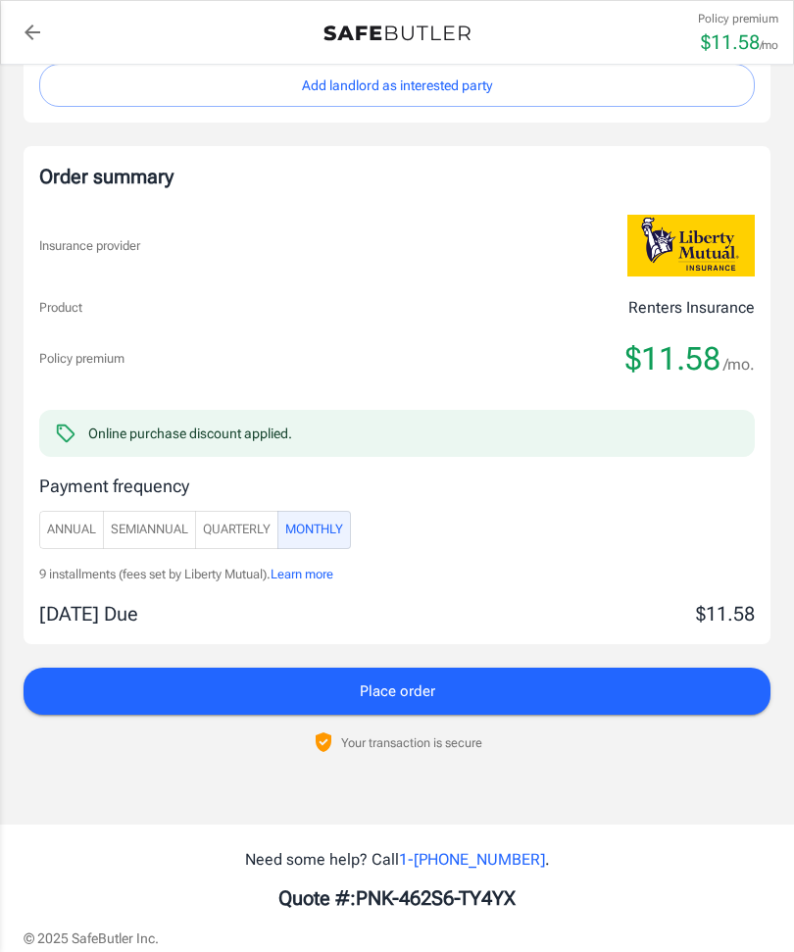
scroll to position [1540, 0]
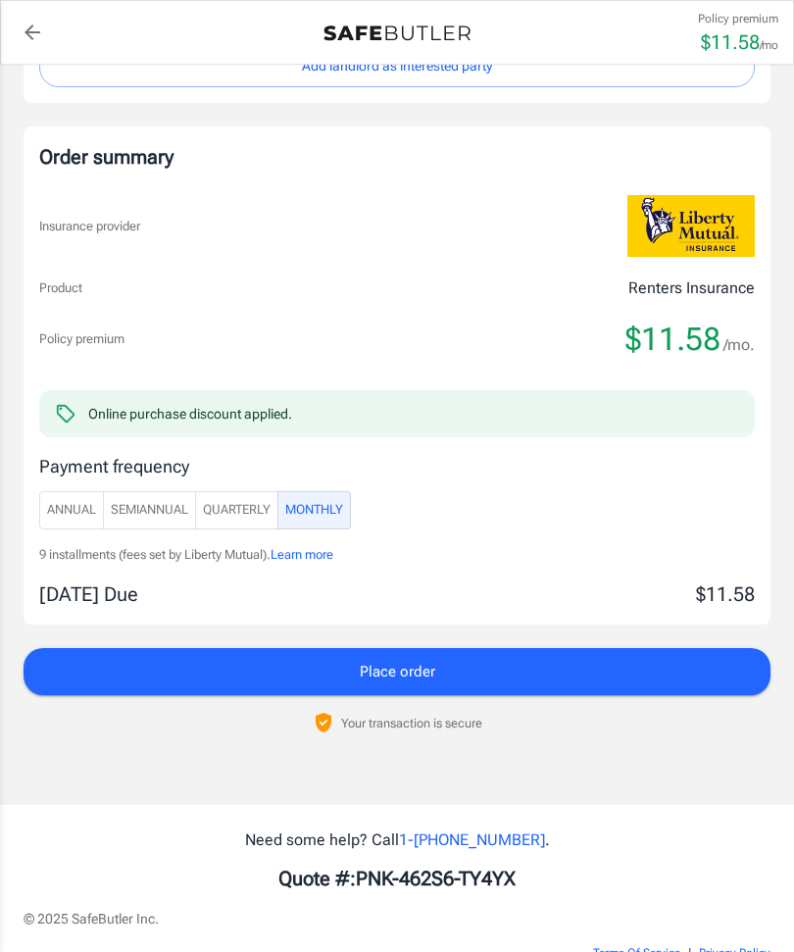
click at [245, 664] on button "Place order" at bounding box center [397, 671] width 747 height 47
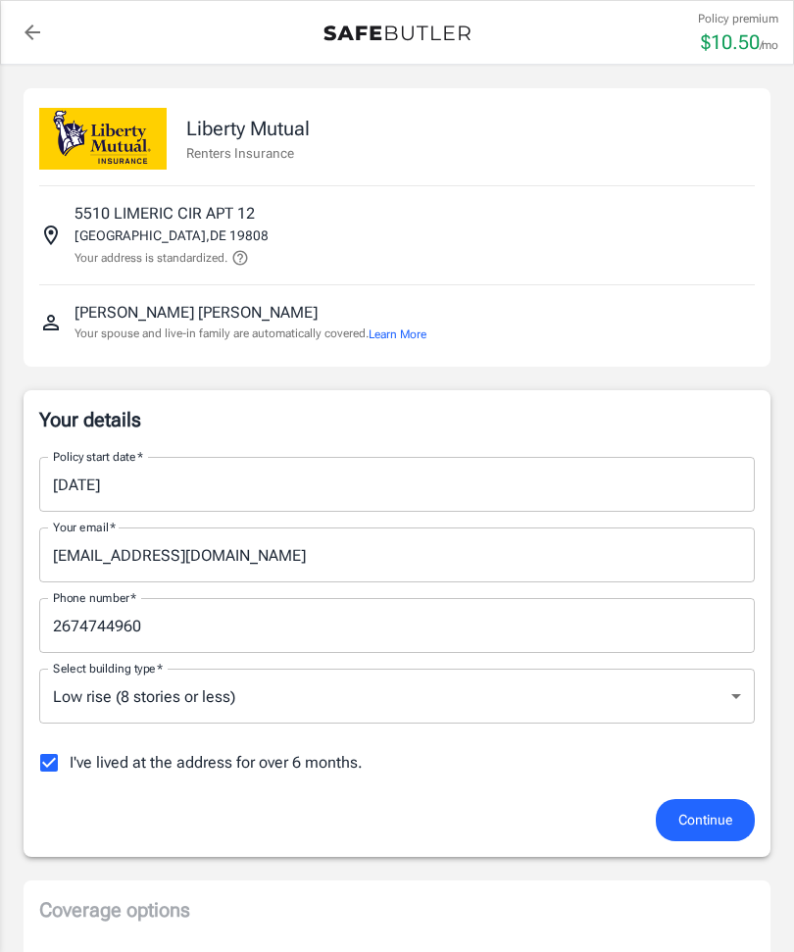
click at [422, 326] on button "Learn More" at bounding box center [398, 334] width 58 height 18
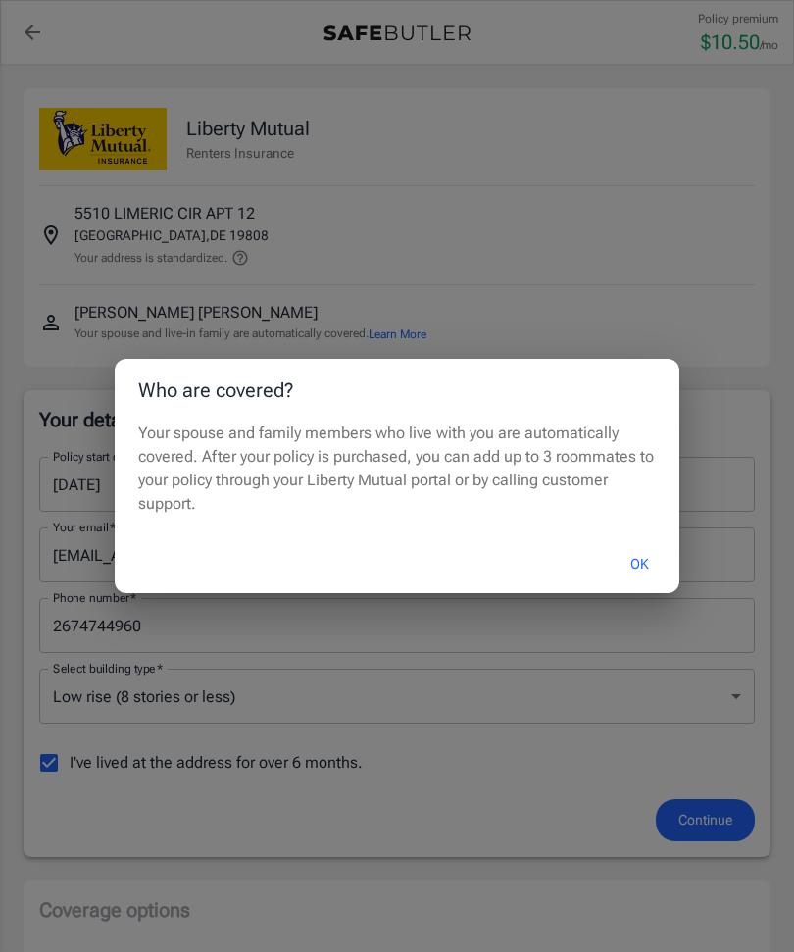
click at [633, 549] on button "OK" at bounding box center [640, 564] width 64 height 42
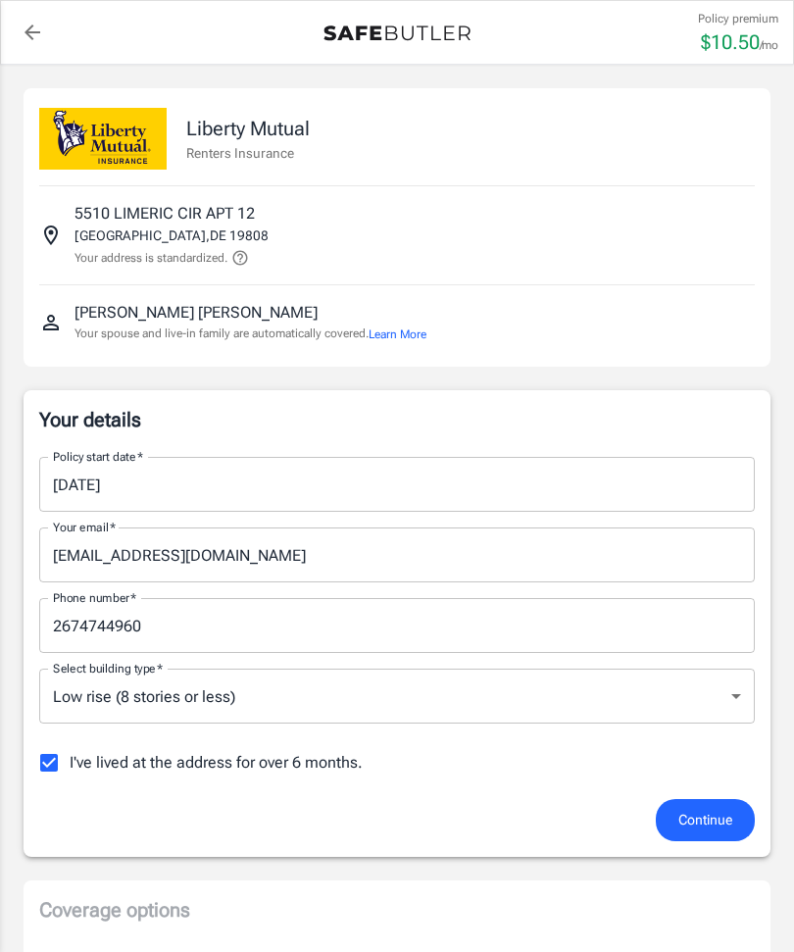
click at [41, 39] on icon "back to quotes" at bounding box center [33, 33] width 24 height 24
